Goal: Check status: Check status

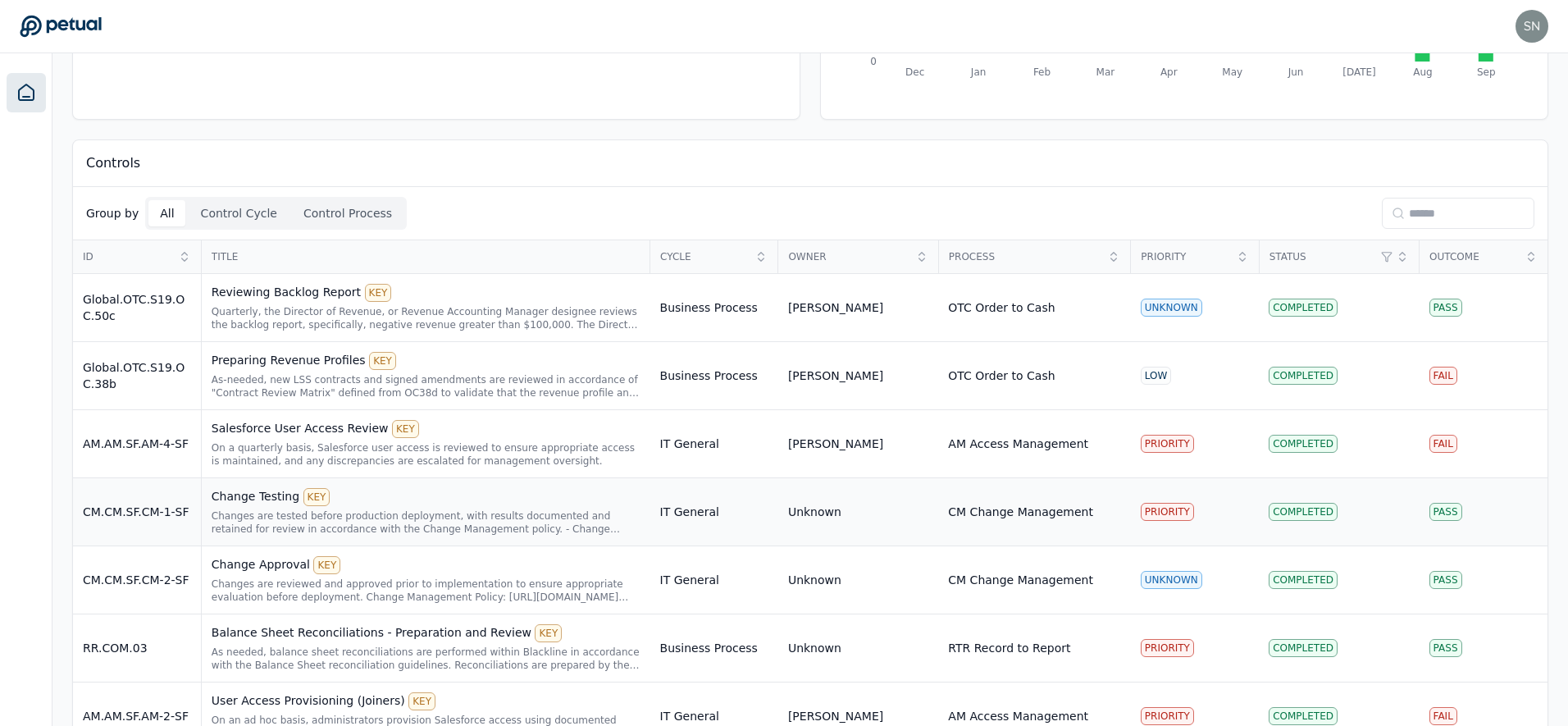
scroll to position [264, 0]
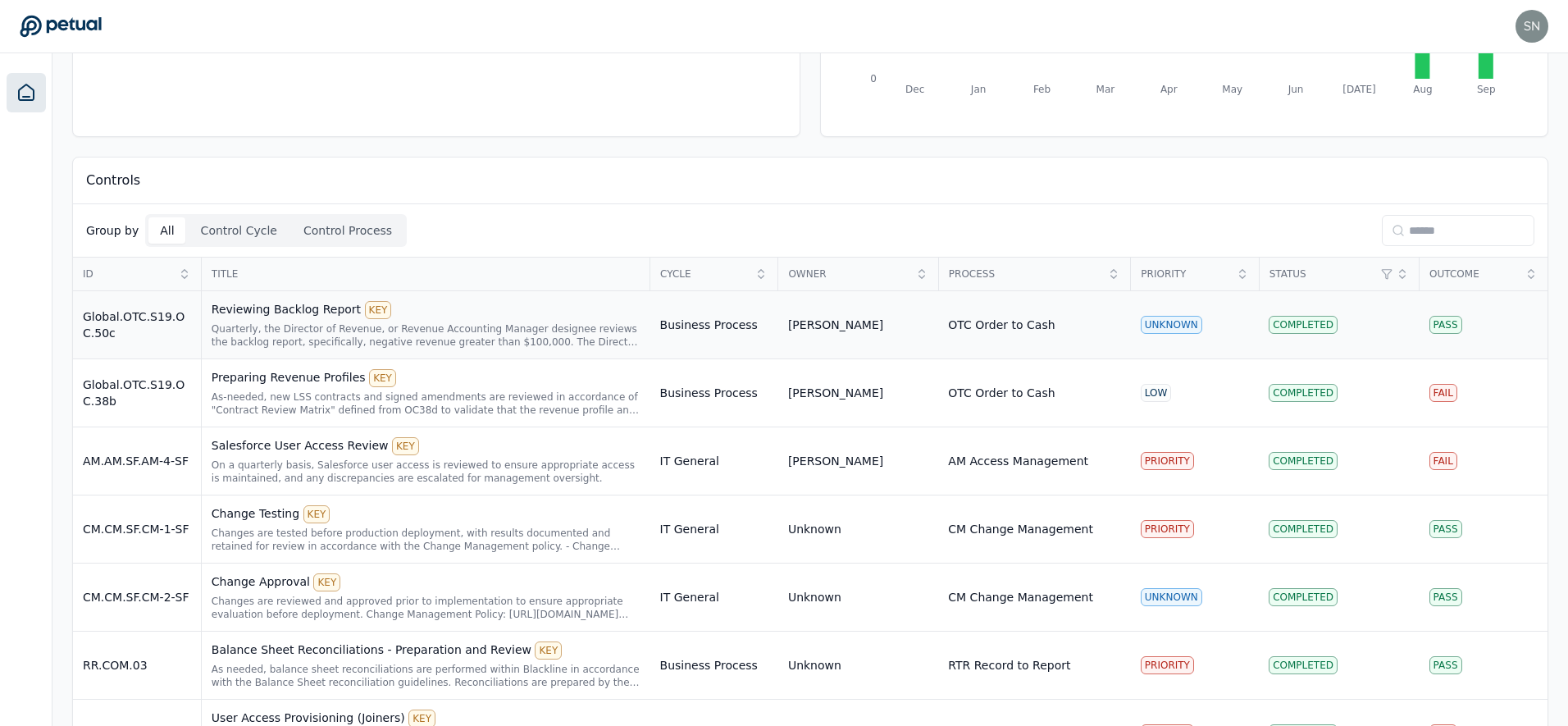
click at [479, 334] on div "Quarterly, the Director of Revenue, or Revenue Accounting Manager designee revi…" at bounding box center [426, 335] width 429 height 26
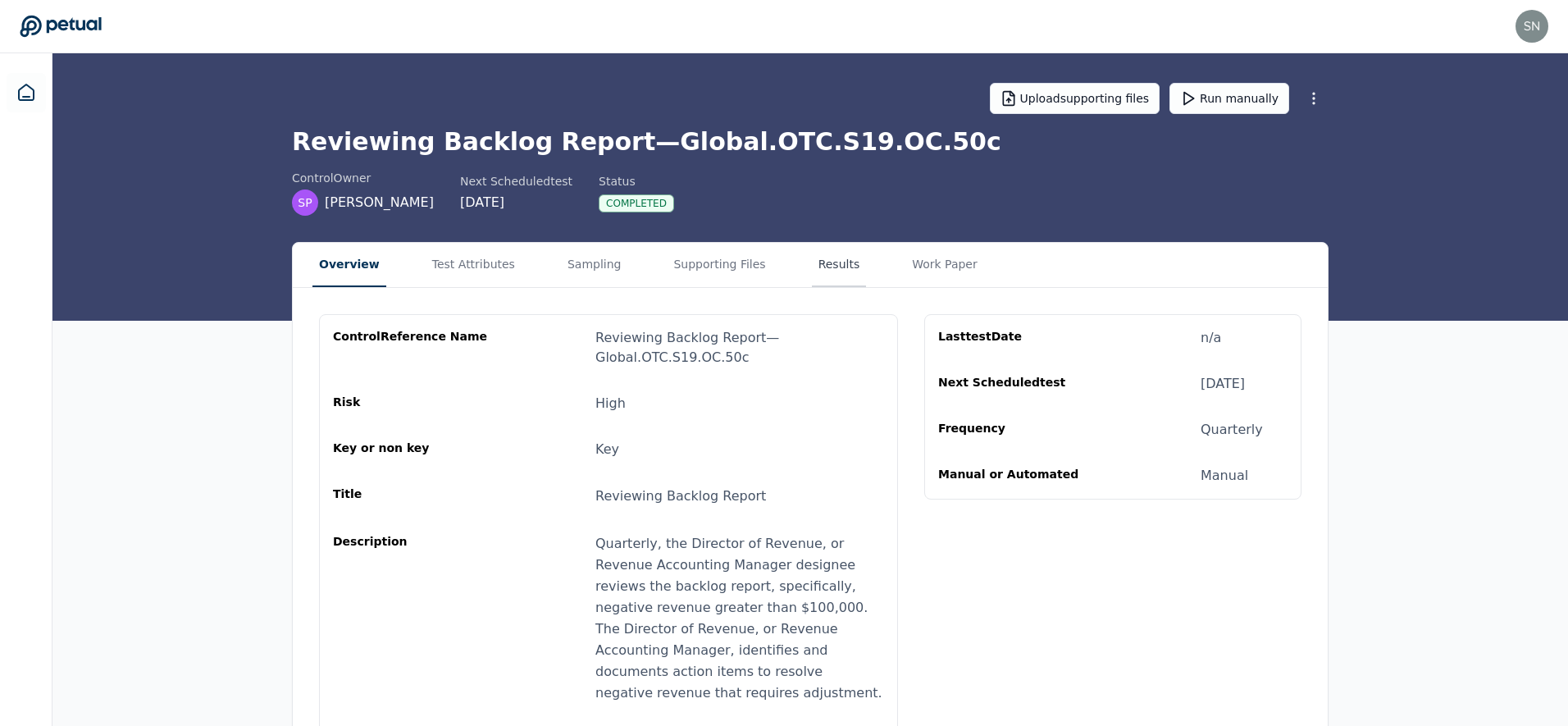
click at [824, 264] on button "Results" at bounding box center [839, 264] width 55 height 44
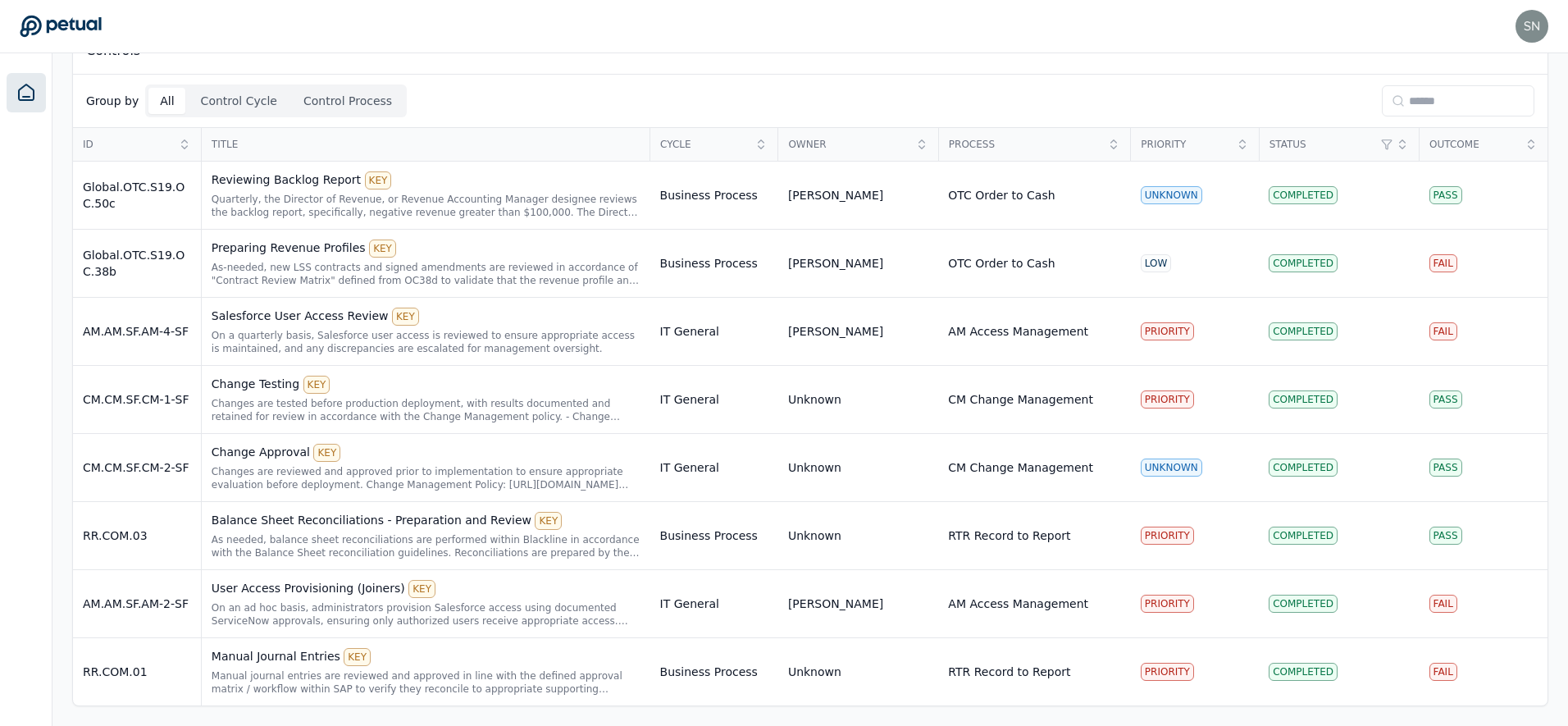
scroll to position [264, 0]
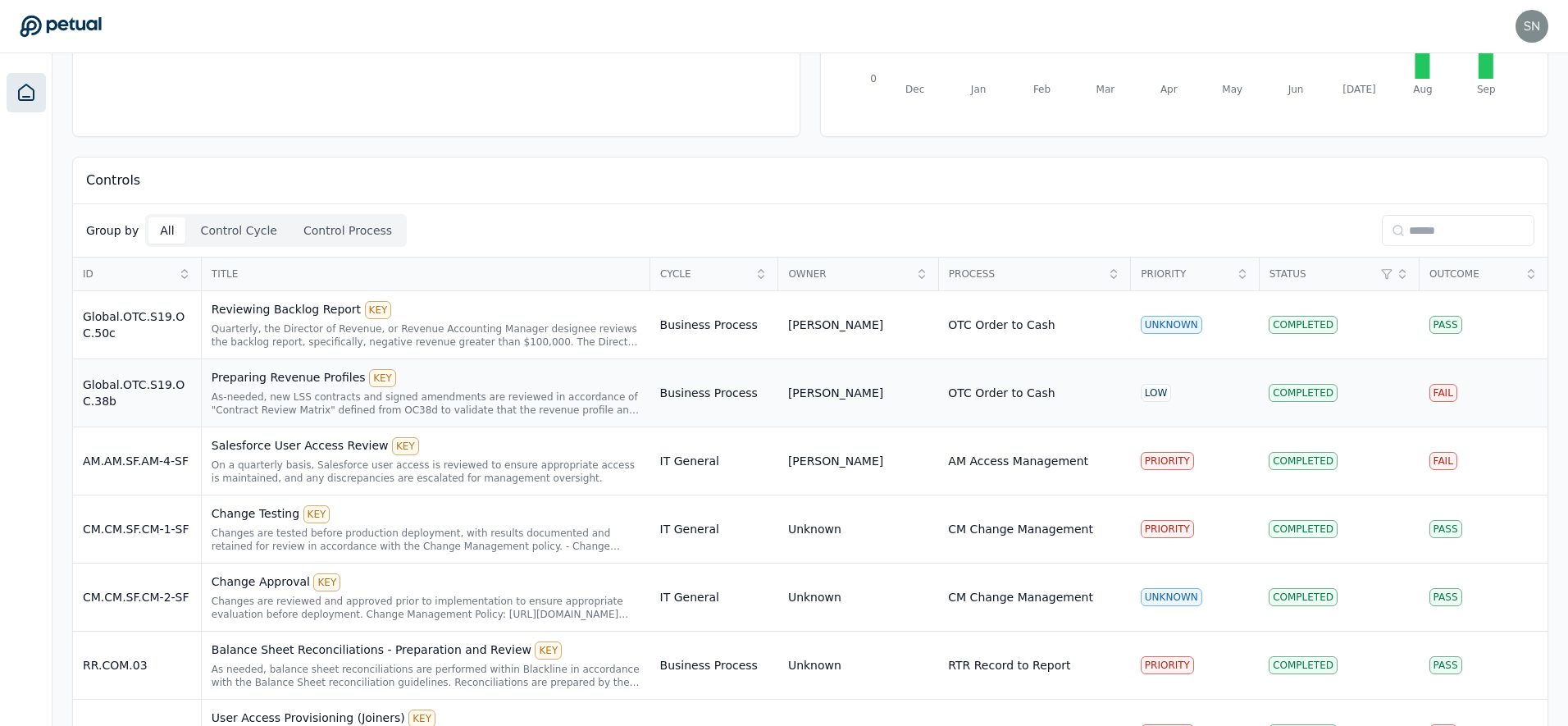
click at [284, 392] on div "As-needed, new LSS contracts and signed amendments are reviewed in accordance o…" at bounding box center [426, 403] width 429 height 26
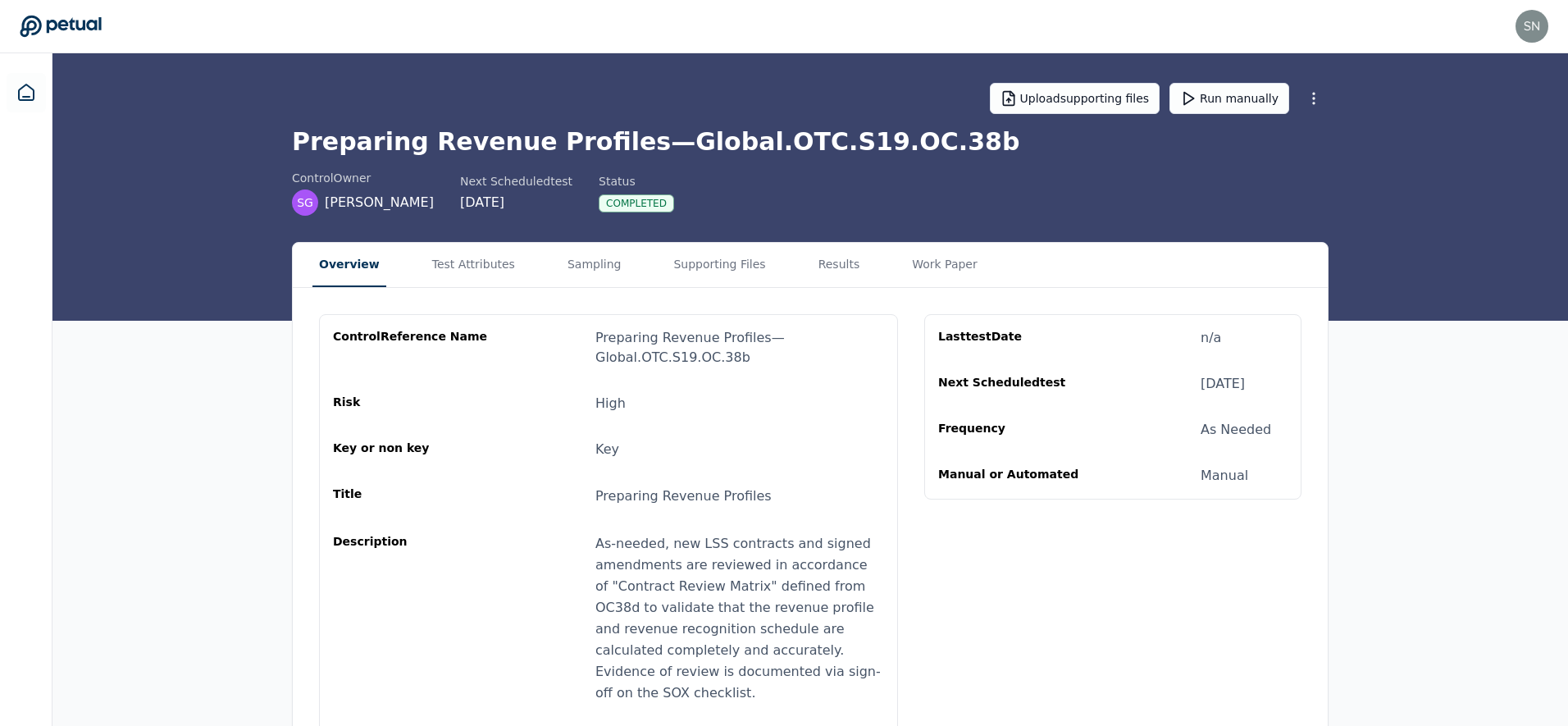
click at [781, 242] on div "Overview Test Attributes Sampling Supporting Files Results Work Paper control R…" at bounding box center [810, 560] width 1036 height 636
click at [812, 250] on button "Results" at bounding box center [839, 264] width 55 height 44
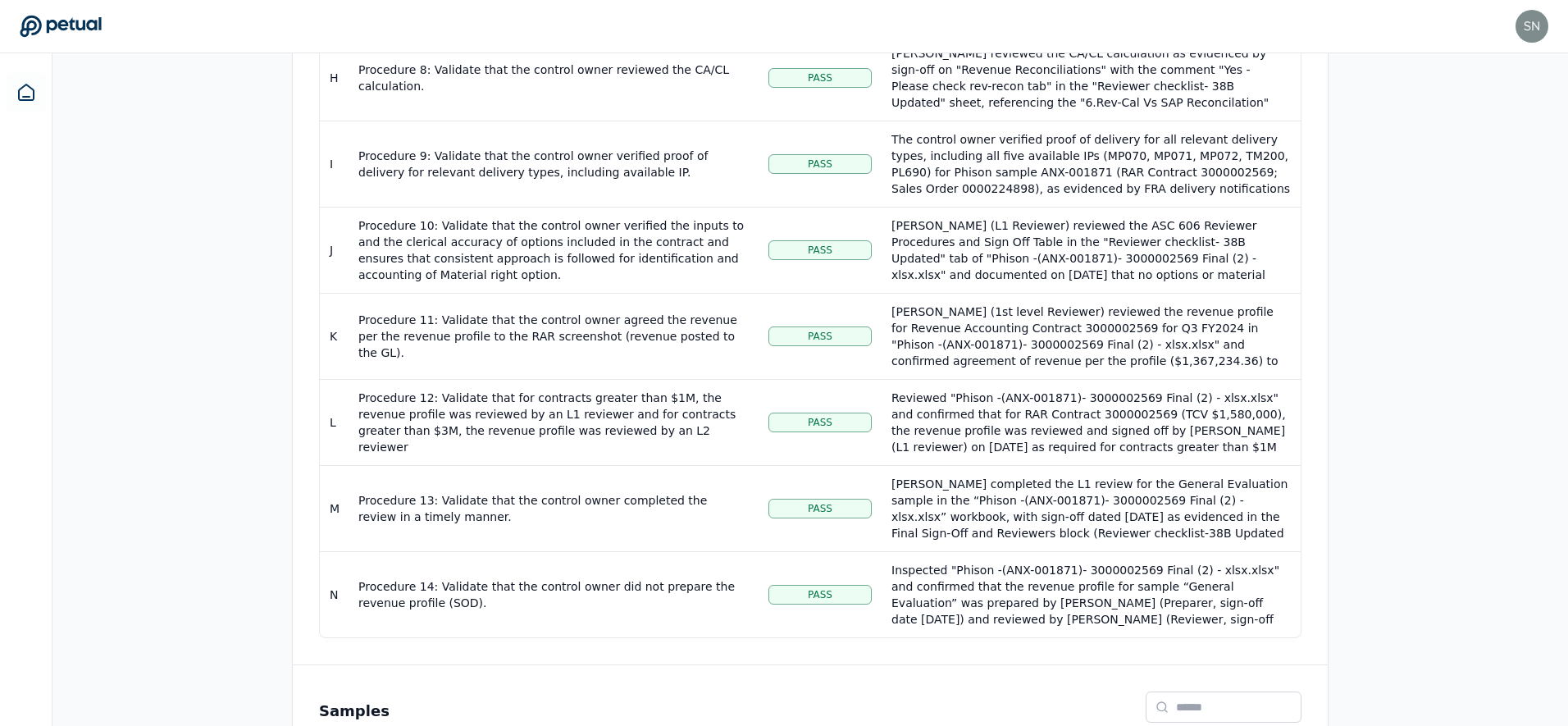
scroll to position [1145, 0]
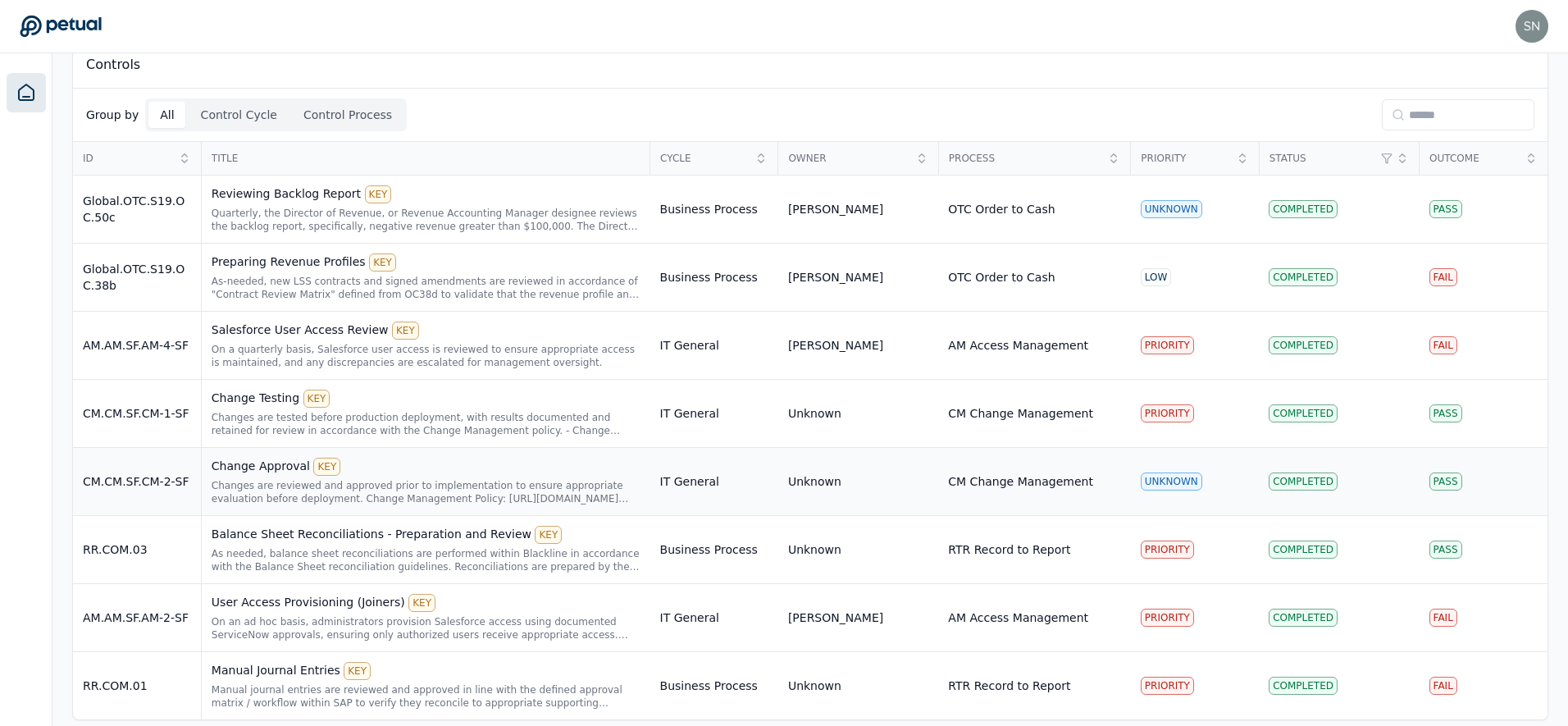
scroll to position [393, 0]
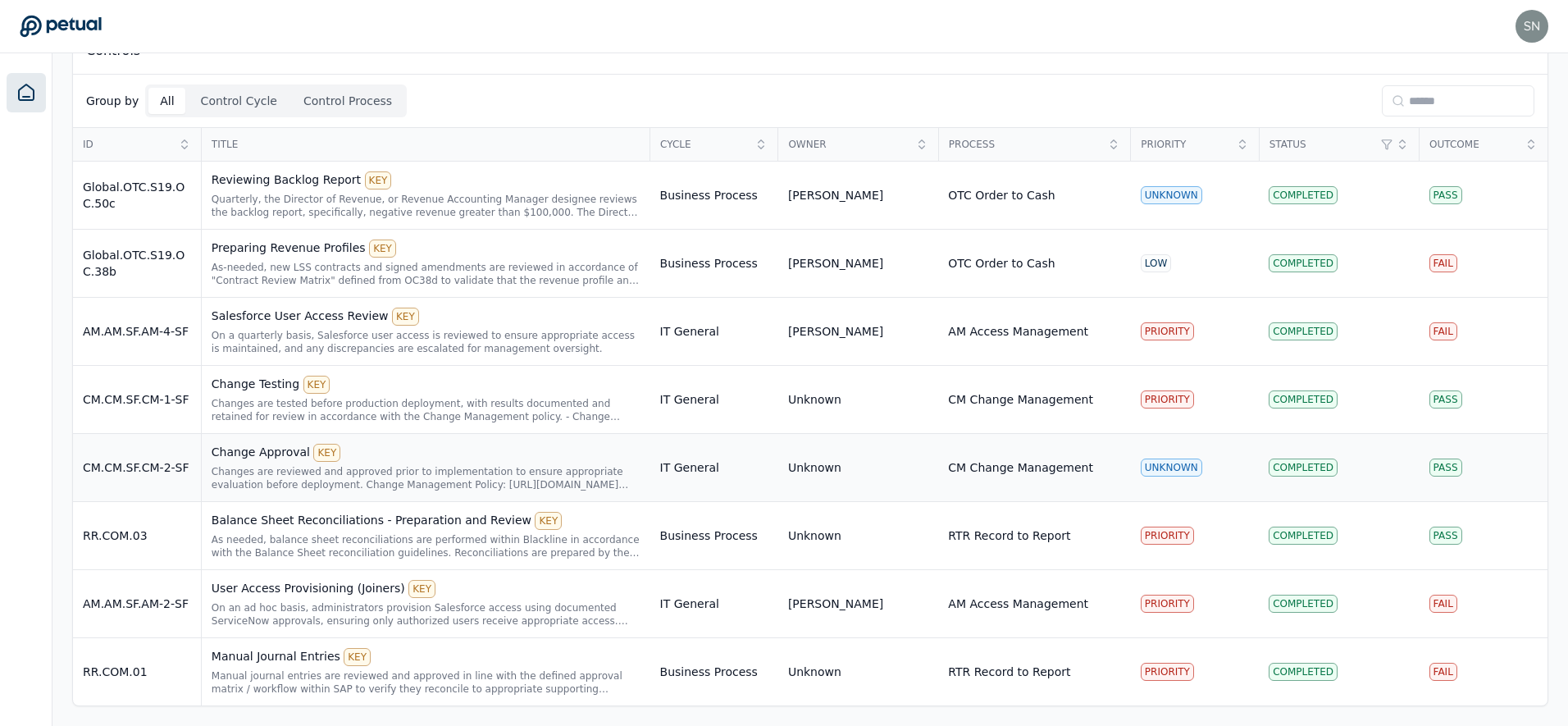
click at [479, 479] on div "Changes are reviewed and approved prior to implementation to ensure appropriate…" at bounding box center [426, 477] width 429 height 26
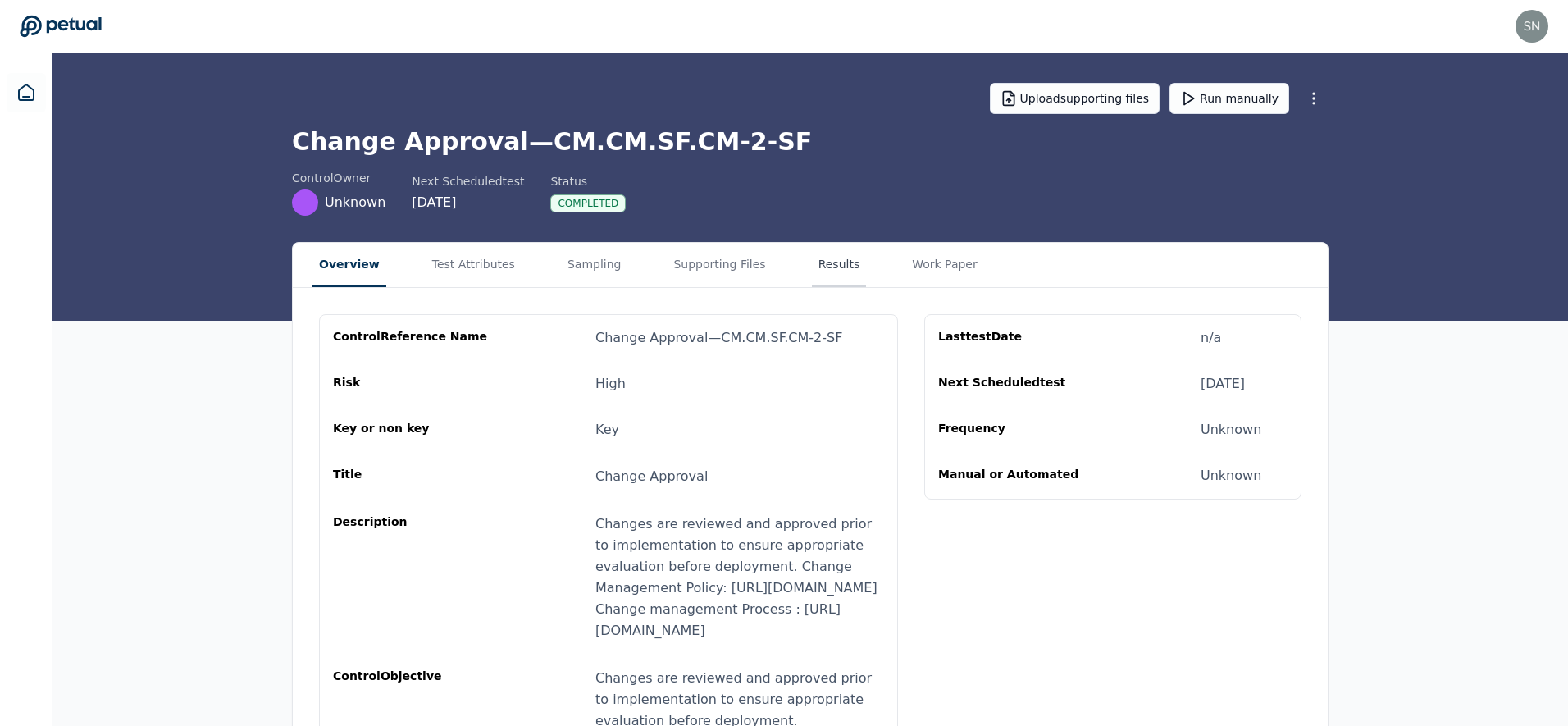
click at [812, 277] on button "Results" at bounding box center [839, 264] width 55 height 44
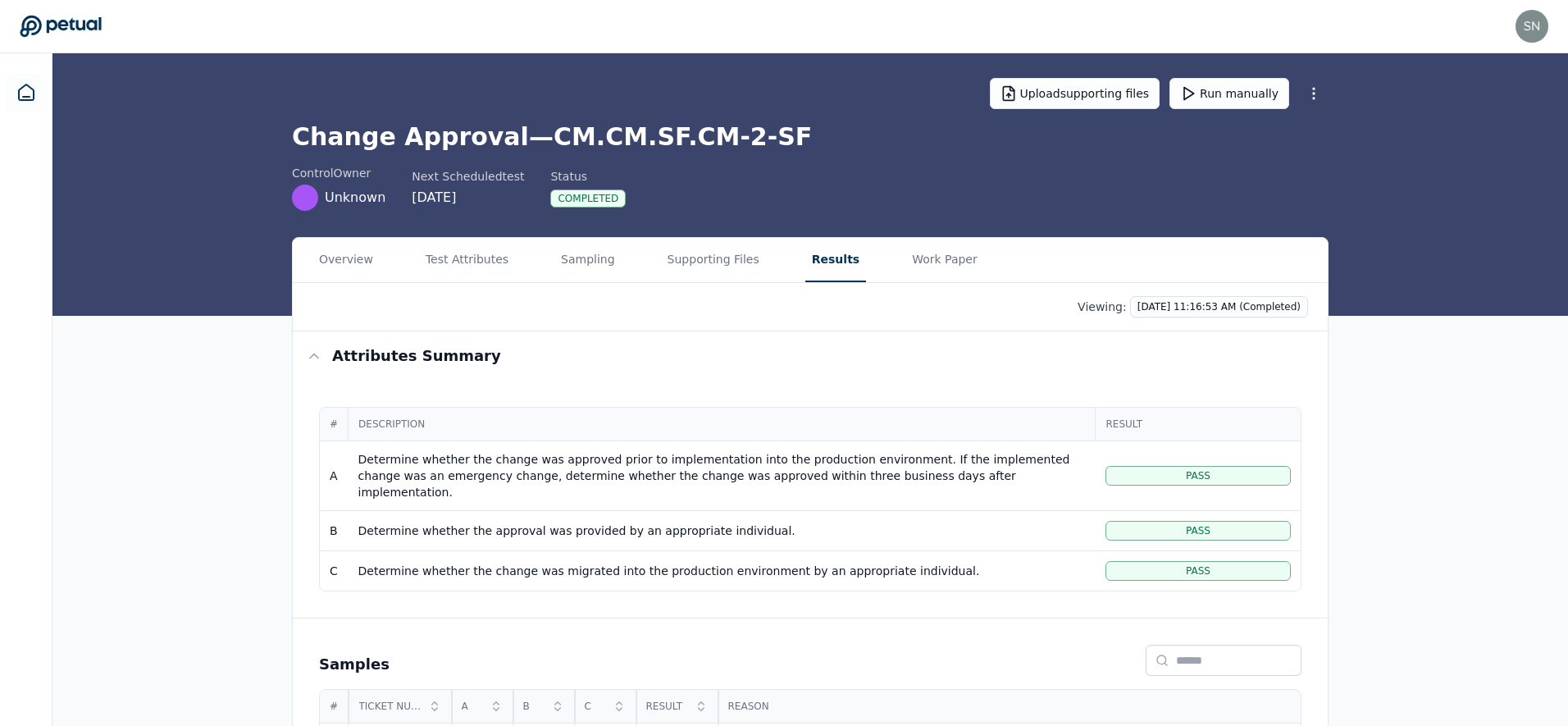
scroll to position [279, 0]
